Goal: Information Seeking & Learning: Find specific page/section

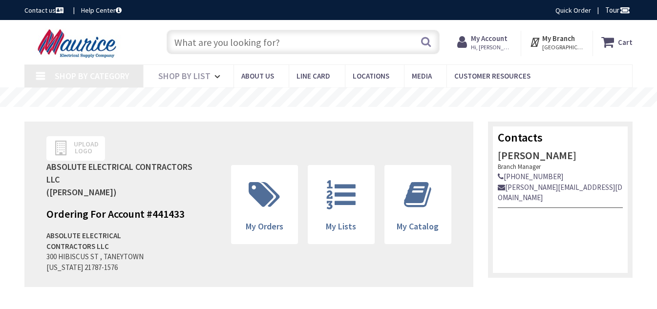
type input "[GEOGRAPHIC_DATA], [GEOGRAPHIC_DATA]"
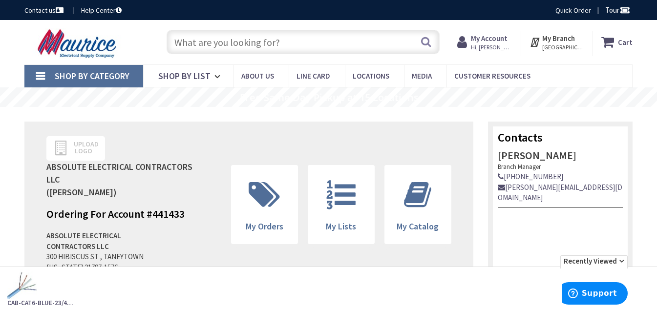
click at [208, 43] on input "text" at bounding box center [302, 42] width 273 height 24
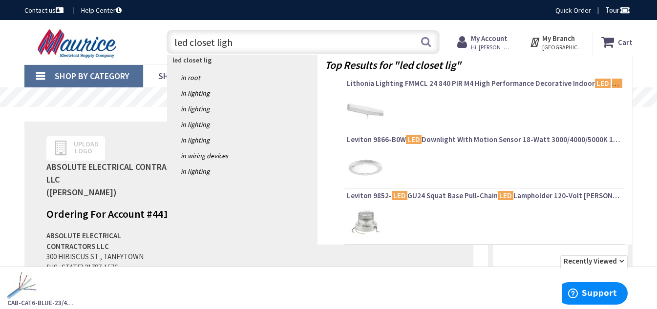
type input "led closet light"
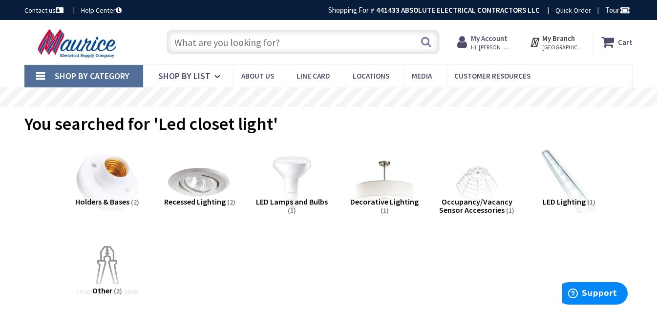
click at [211, 45] on input "text" at bounding box center [302, 42] width 273 height 24
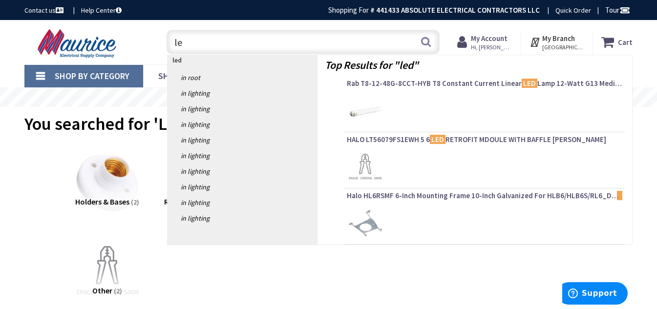
type input "l"
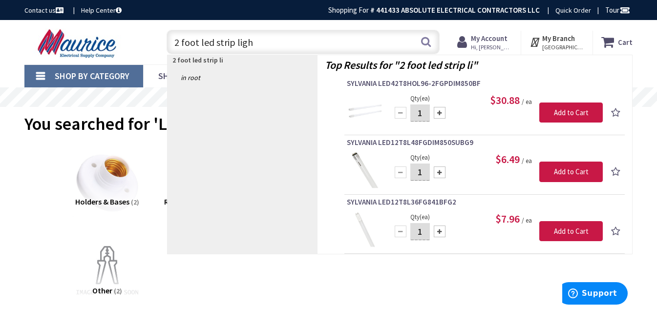
type input "2 foot led strip light"
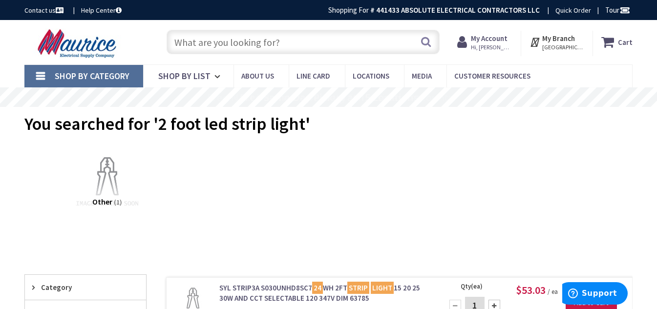
click at [207, 42] on input "text" at bounding box center [302, 42] width 273 height 24
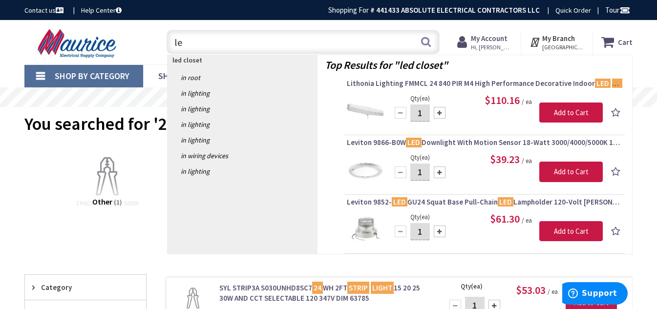
type input "l"
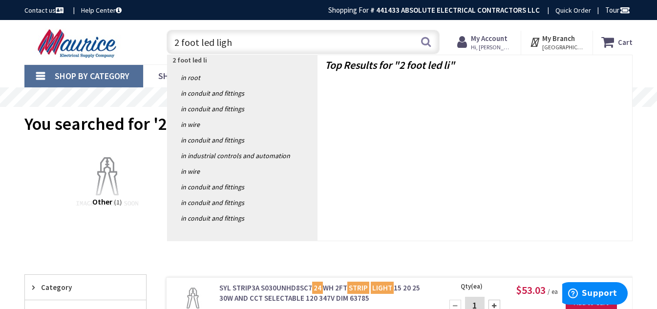
type input "2 foot led light"
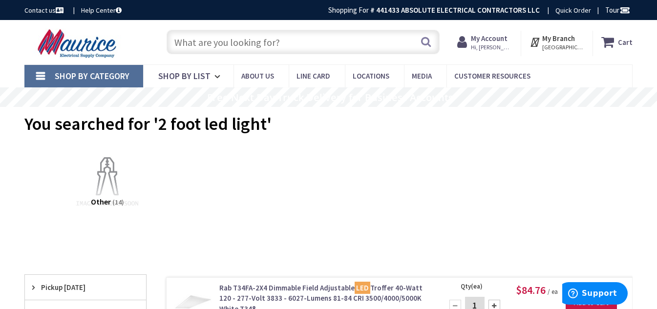
click at [199, 44] on input "text" at bounding box center [302, 42] width 273 height 24
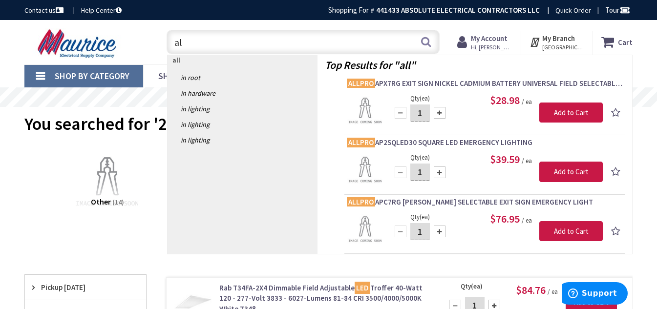
type input "a"
